Goal: Task Accomplishment & Management: Complete application form

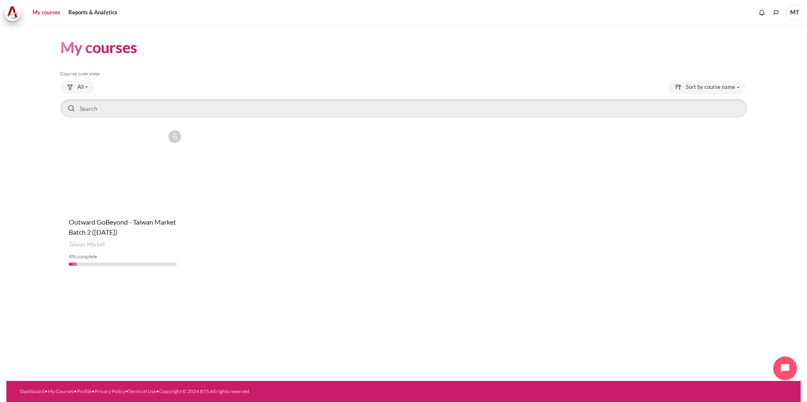
click at [153, 168] on figure "Content" at bounding box center [122, 168] width 125 height 84
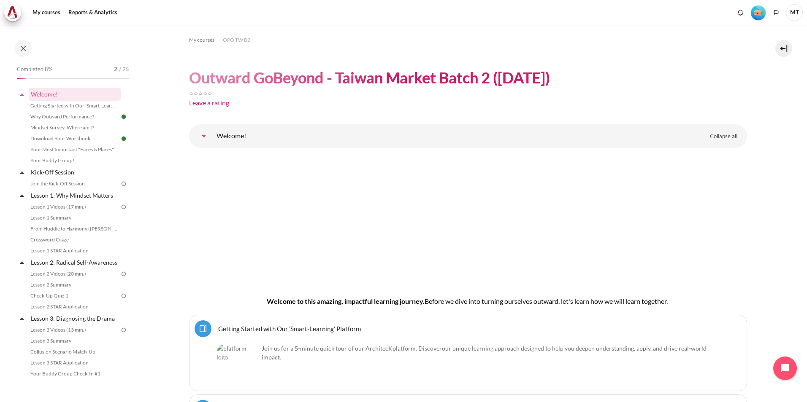
scroll to position [42, 0]
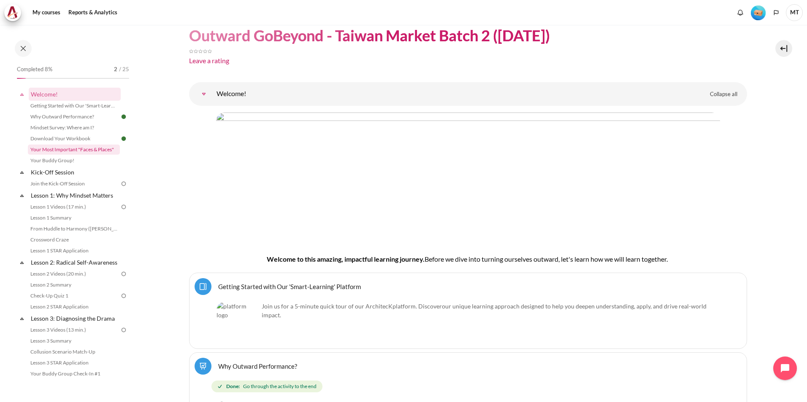
click at [89, 150] on link "Your Most Important "Faces & Places"" at bounding box center [74, 150] width 92 height 10
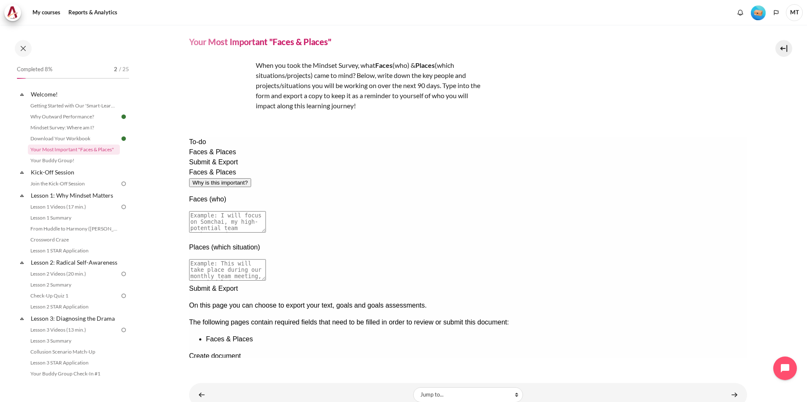
scroll to position [42, 0]
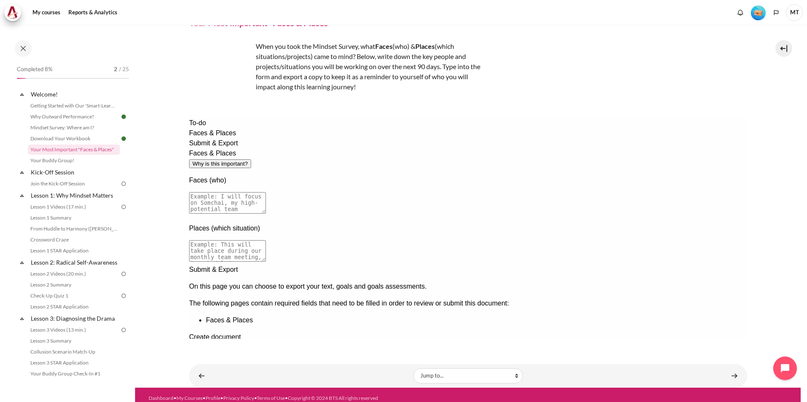
click at [304, 332] on div "Create document" at bounding box center [468, 337] width 558 height 10
click at [215, 147] on span "Submit & Export" at bounding box center [213, 143] width 49 height 7
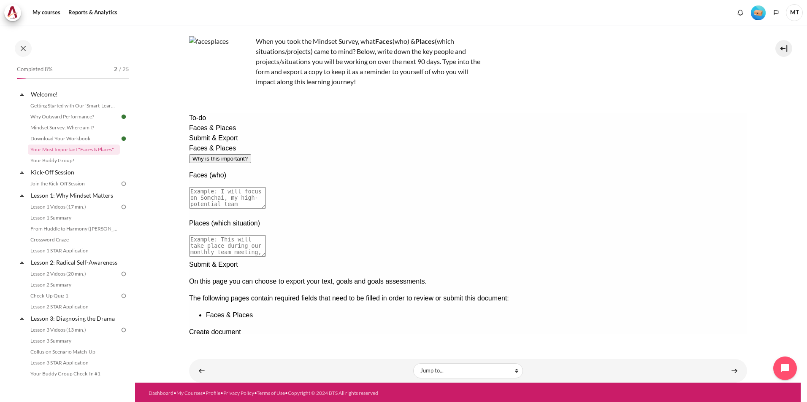
scroll to position [49, 0]
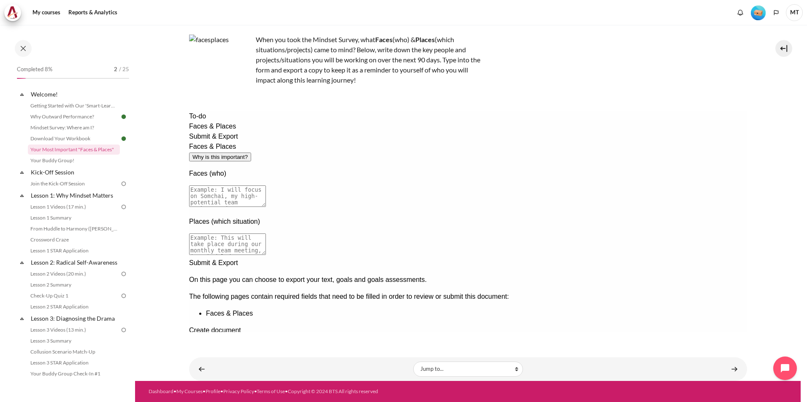
click at [661, 336] on div "Previous documentation step" at bounding box center [468, 336] width 558 height 0
drag, startPoint x: 467, startPoint y: 165, endPoint x: 370, endPoint y: 156, distance: 97.4
click at [265, 186] on textarea at bounding box center [227, 197] width 77 height 22
drag, startPoint x: 449, startPoint y: 168, endPoint x: 267, endPoint y: 167, distance: 182.2
click at [265, 186] on textarea at bounding box center [227, 197] width 77 height 22
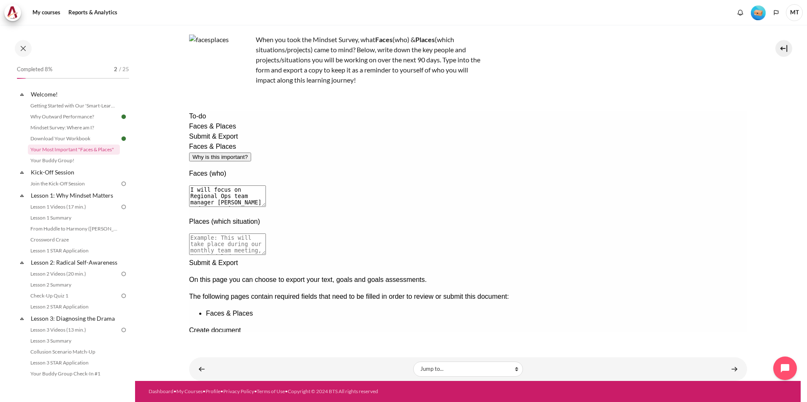
type textarea "I will focus on Regional Ops team manager Teejay and RCD project leader Shearn"
click at [265, 234] on textarea at bounding box center [227, 245] width 77 height 22
type textarea "This will take place in our 1-1 monthly meeting to discuss current ops facing i…"
click at [265, 186] on textarea "I will focus on Regional Ops team manager Teejay and RCD project leader Shearn" at bounding box center [227, 197] width 77 height 22
type textarea "I will focus on Regional Ops team manager Teejay and RCD project leader Shearn …"
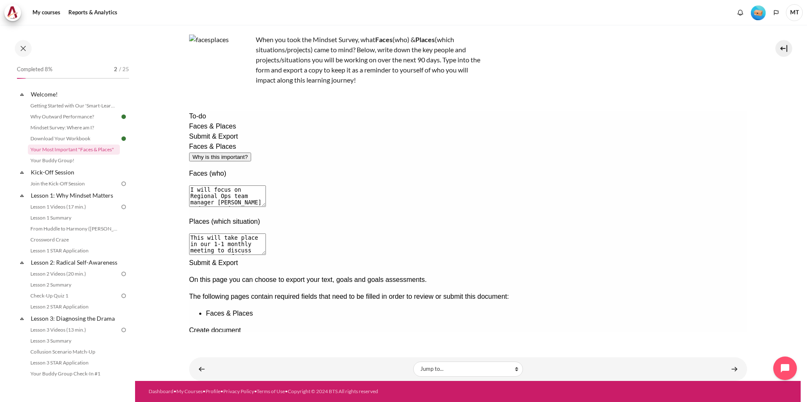
click at [265, 234] on textarea "This will take place in our 1-1 monthly meeting to discuss current ops facing i…" at bounding box center [227, 245] width 77 height 22
type textarea "This will take place in our 1-1 monthly meeting to discuss current ops facing i…"
click at [686, 258] on div "Next documentation step" at bounding box center [468, 258] width 558 height 0
click at [240, 303] on span "Create document" at bounding box center [215, 306] width 52 height 7
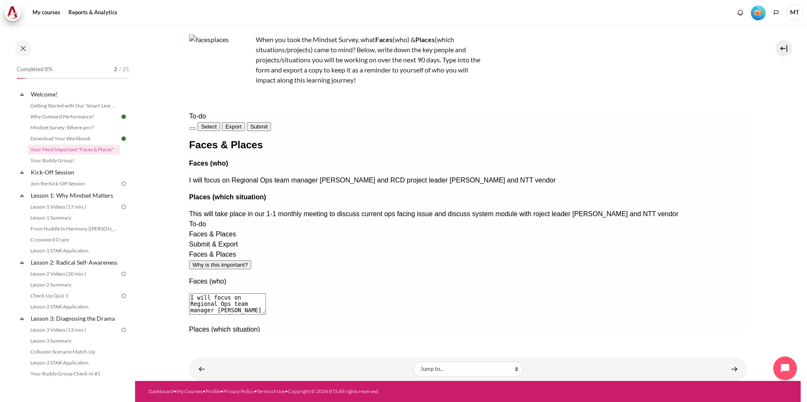
click at [267, 124] on span "Submit" at bounding box center [258, 127] width 17 height 6
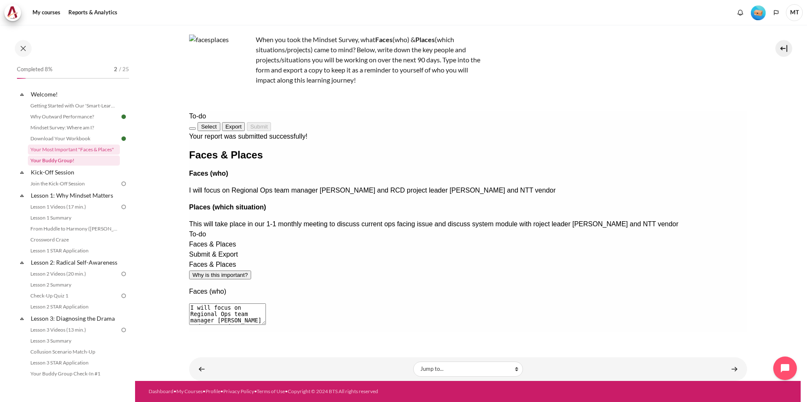
click at [77, 165] on link "Your Buddy Group!" at bounding box center [74, 161] width 92 height 10
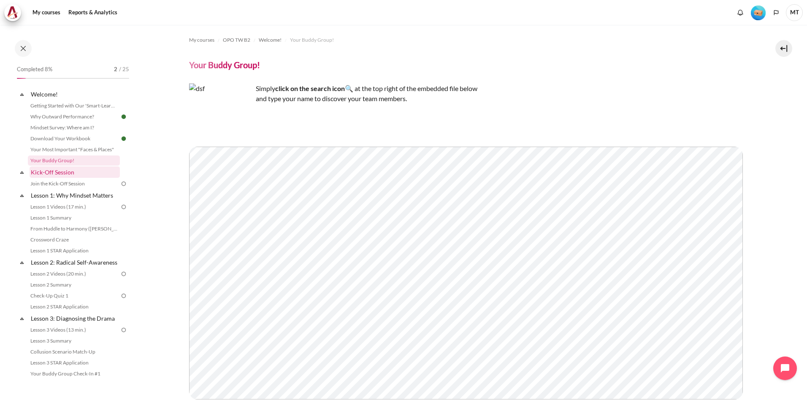
click at [81, 173] on link "Kick-Off Session" at bounding box center [75, 172] width 90 height 11
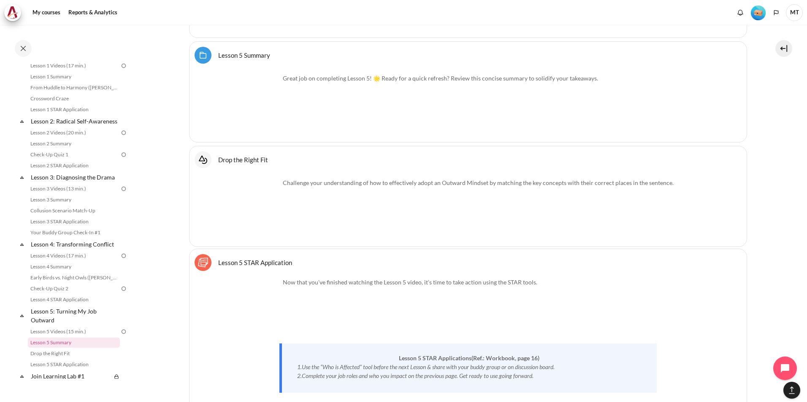
scroll to position [4482, 0]
